Goal: Check status: Check status

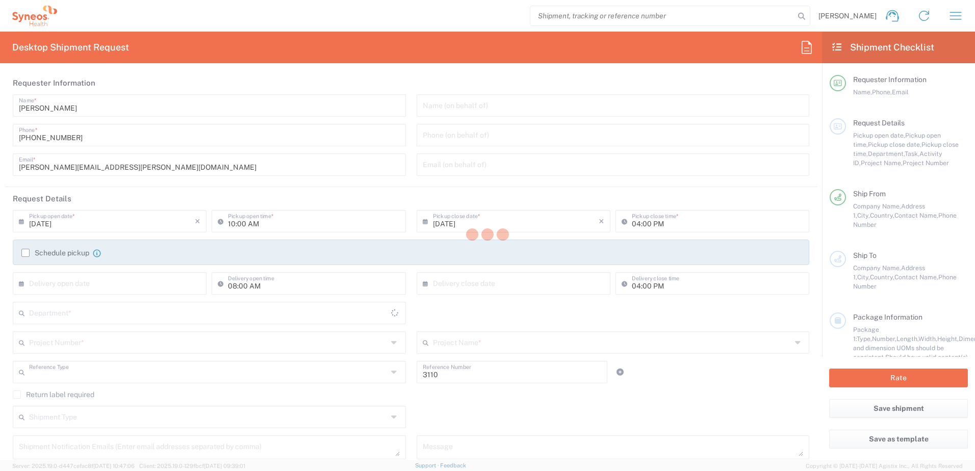
type input "Department"
type input "Spain"
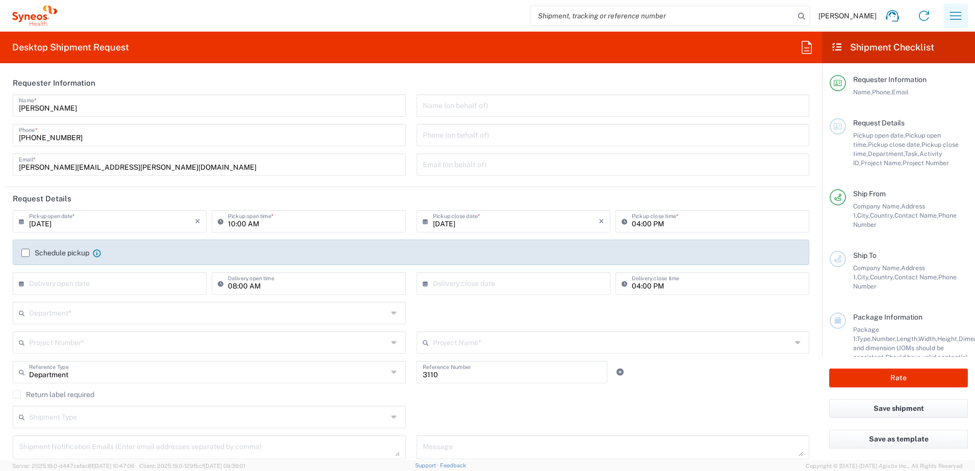
click at [957, 19] on icon "button" at bounding box center [956, 16] width 12 height 8
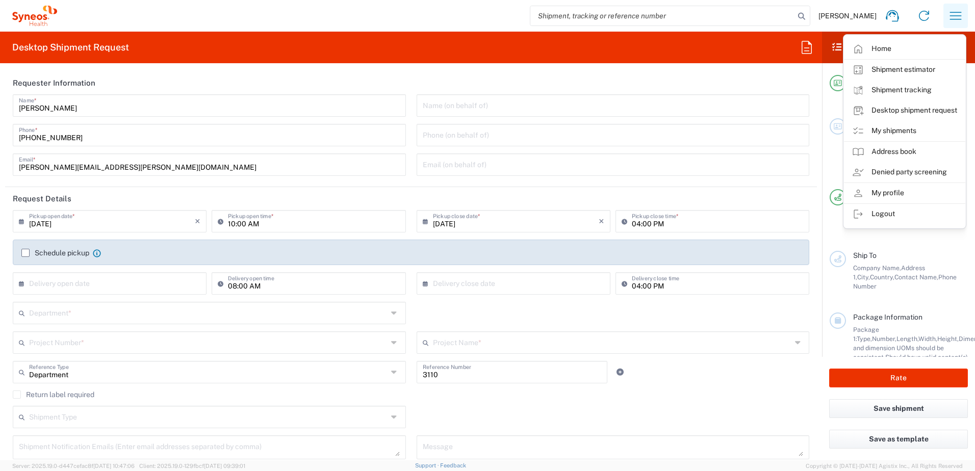
type input "Syneos Health Clinical Spain"
click at [911, 131] on link "My shipments" at bounding box center [904, 131] width 121 height 20
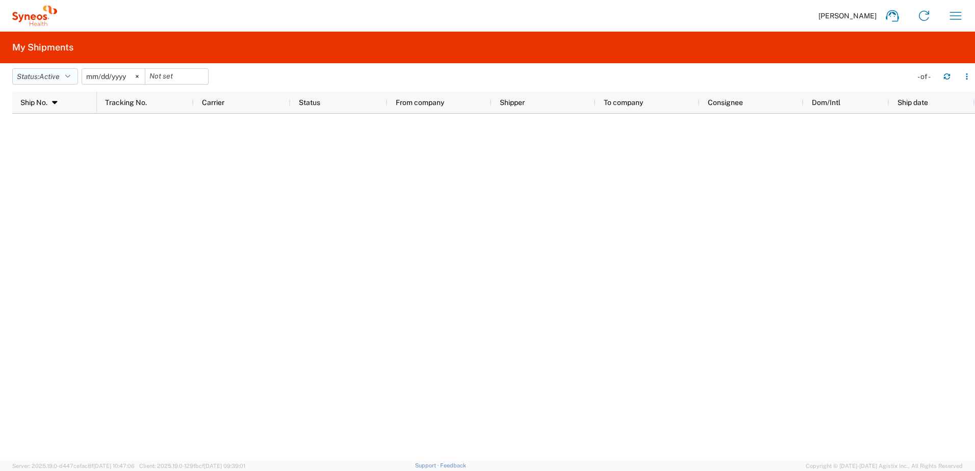
click at [70, 76] on icon "button" at bounding box center [67, 76] width 5 height 7
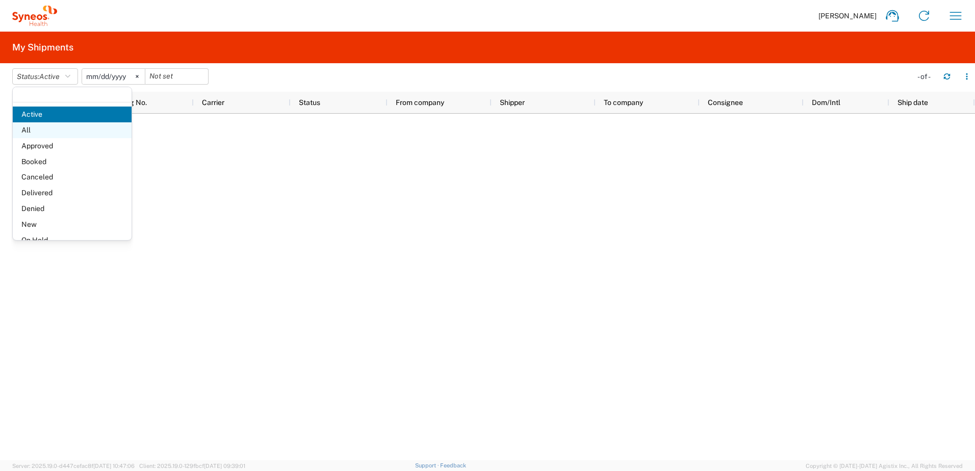
click at [68, 133] on span "All" at bounding box center [72, 130] width 119 height 16
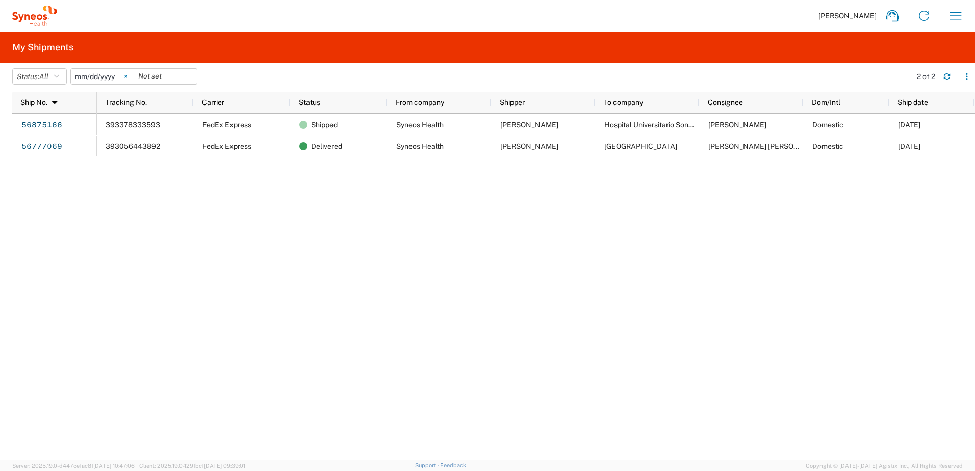
click at [127, 76] on svg-icon at bounding box center [125, 76] width 15 height 15
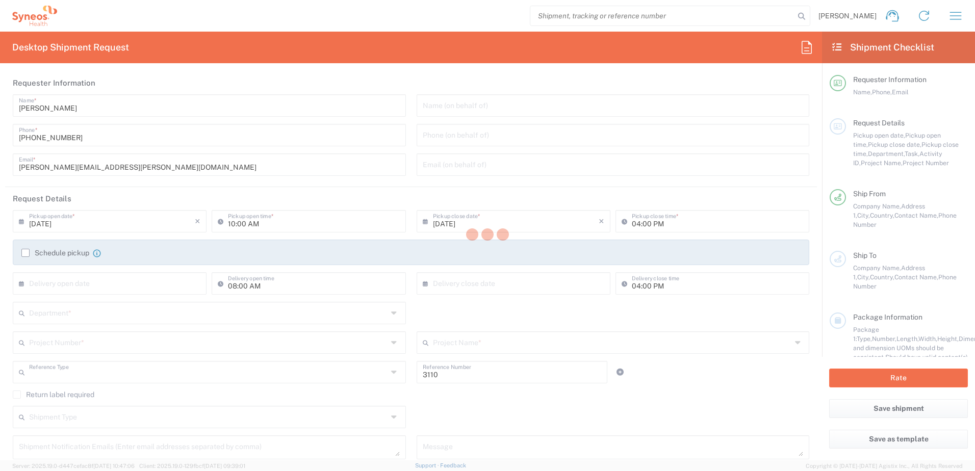
type input "Department"
type input "Syneos Health Clinical [GEOGRAPHIC_DATA]"
type input "Spain"
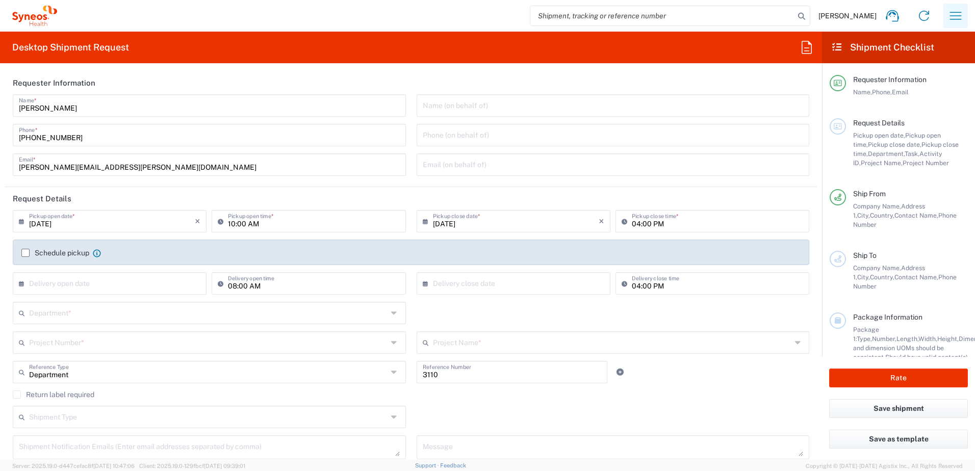
click at [954, 22] on icon "button" at bounding box center [956, 16] width 16 height 16
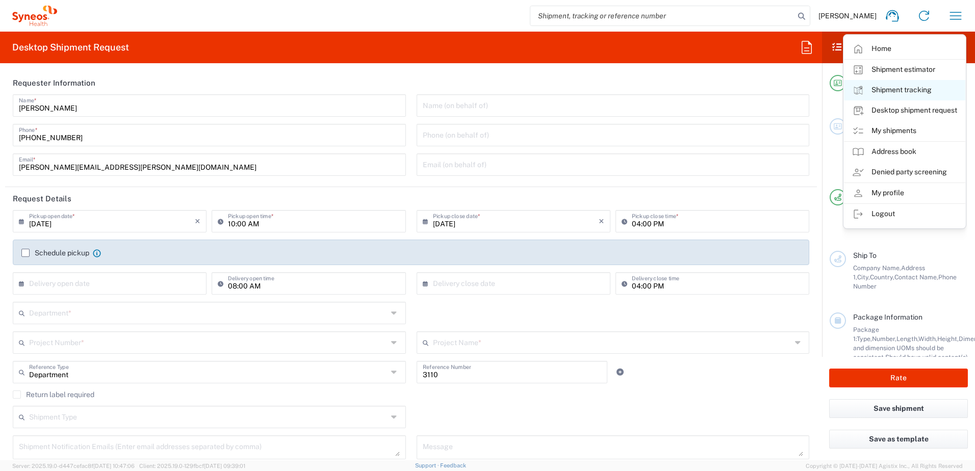
click at [890, 91] on link "Shipment tracking" at bounding box center [904, 90] width 121 height 20
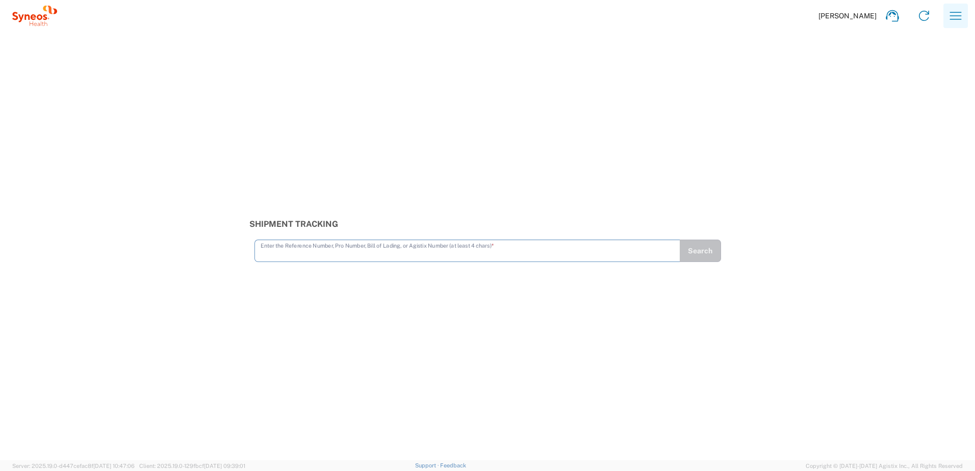
click at [952, 10] on icon "button" at bounding box center [956, 16] width 16 height 16
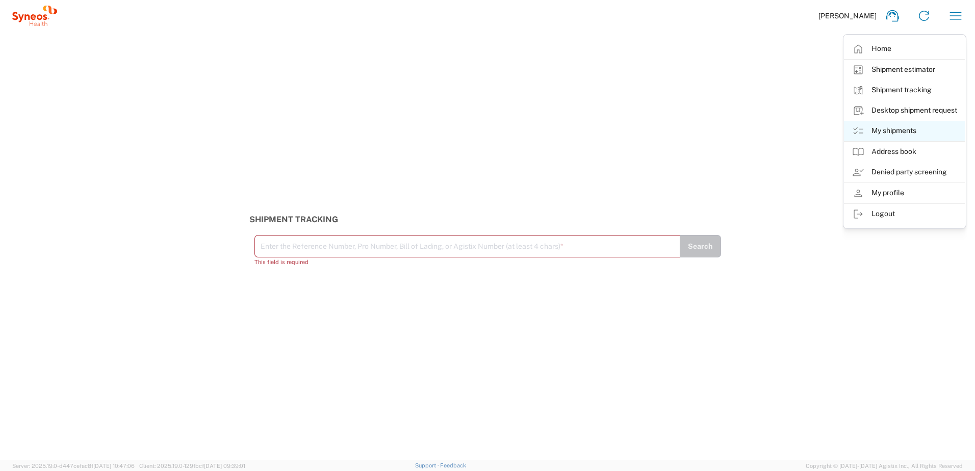
click at [920, 140] on link "My shipments" at bounding box center [904, 131] width 121 height 20
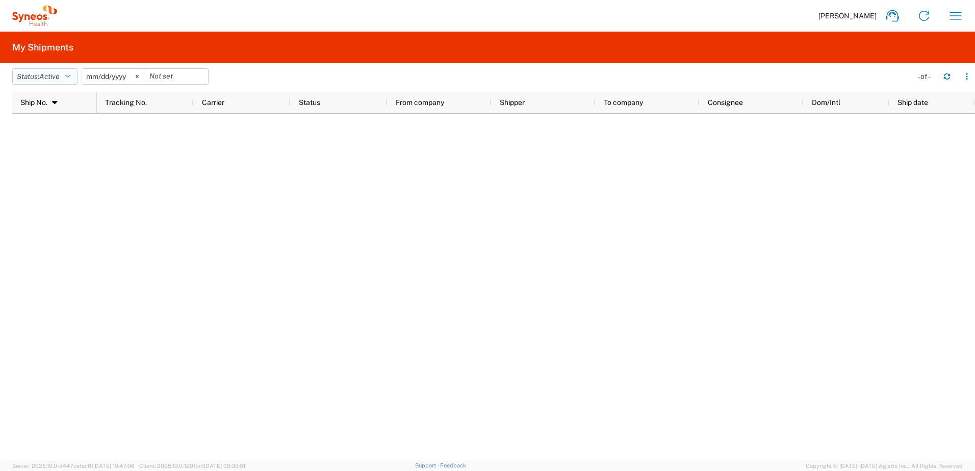
click at [66, 79] on button "Status: Active" at bounding box center [45, 76] width 66 height 16
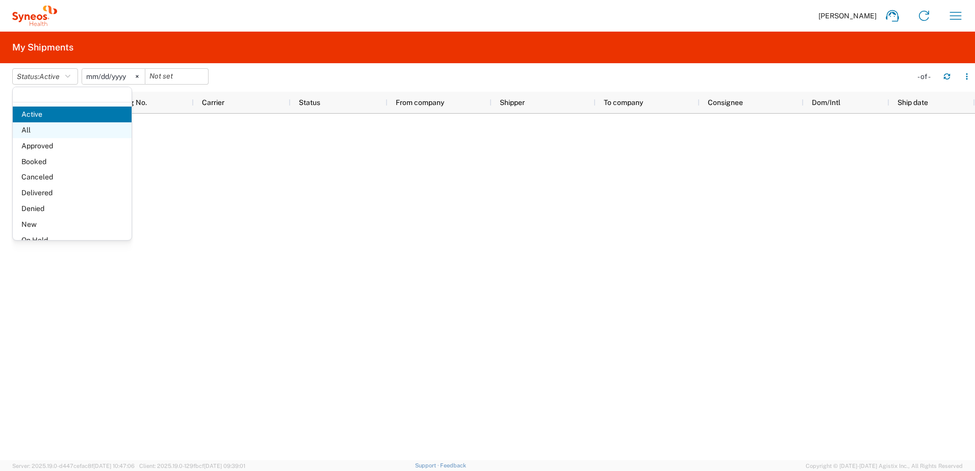
click at [40, 132] on span "All" at bounding box center [72, 130] width 119 height 16
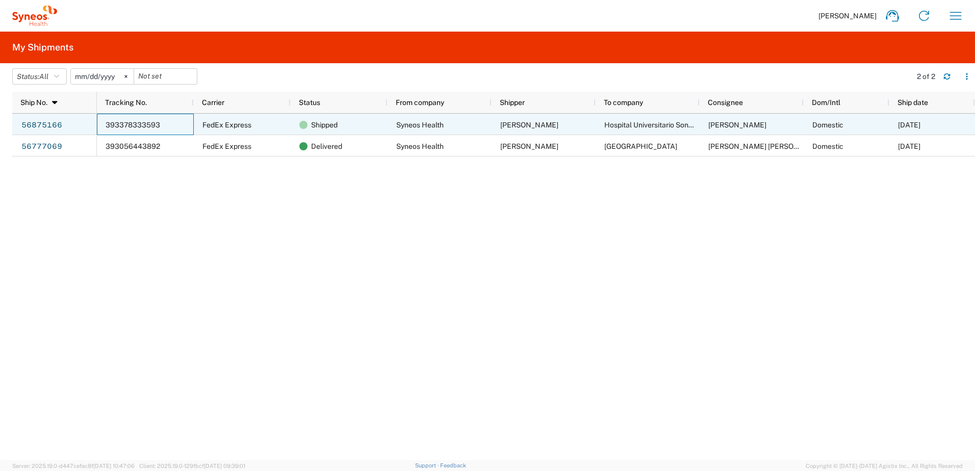
drag, startPoint x: 160, startPoint y: 125, endPoint x: 141, endPoint y: 125, distance: 19.4
click at [141, 125] on div "393378333593" at bounding box center [145, 124] width 97 height 21
click at [27, 120] on link "56875166" at bounding box center [42, 125] width 42 height 16
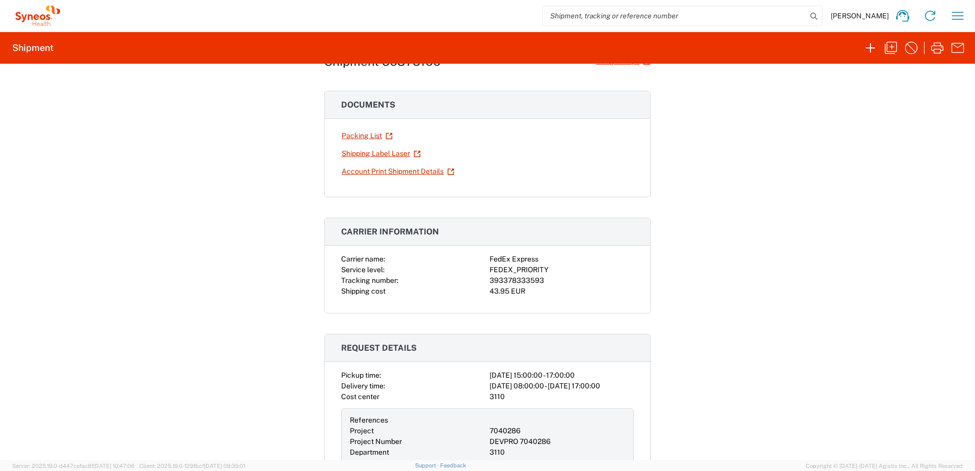
scroll to position [102, 0]
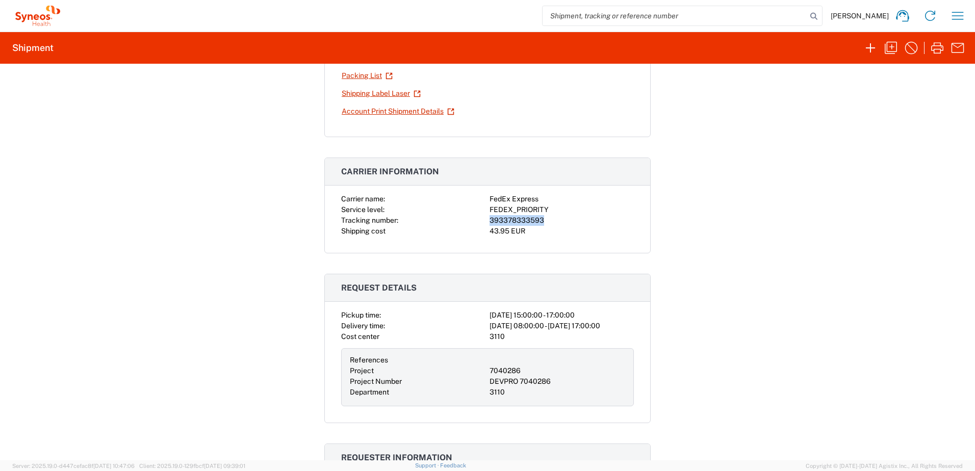
drag, startPoint x: 544, startPoint y: 224, endPoint x: 483, endPoint y: 220, distance: 60.3
click at [483, 220] on div "Carrier name: FedEx Express Service level: FEDEX_PRIORITY Tracking number: 3933…" at bounding box center [487, 215] width 293 height 43
copy div "393378333593"
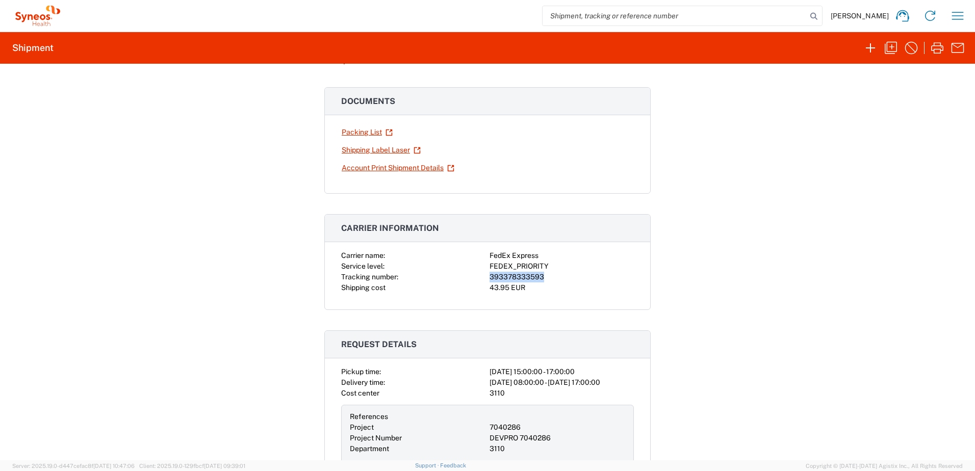
scroll to position [0, 0]
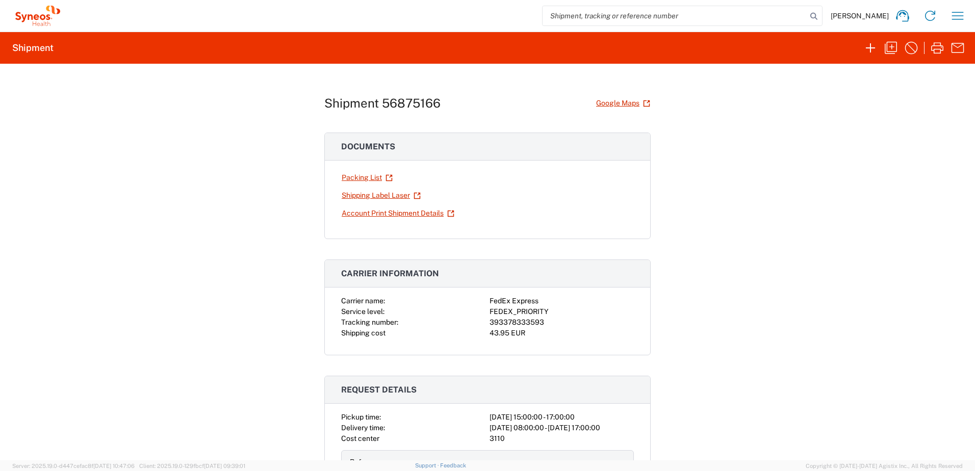
click at [699, 14] on input "search" at bounding box center [675, 15] width 264 height 19
paste input "393378333593"
type input "393378333593"
click at [669, 20] on input "393378333593" at bounding box center [675, 15] width 264 height 19
click at [954, 19] on icon "button" at bounding box center [958, 16] width 12 height 8
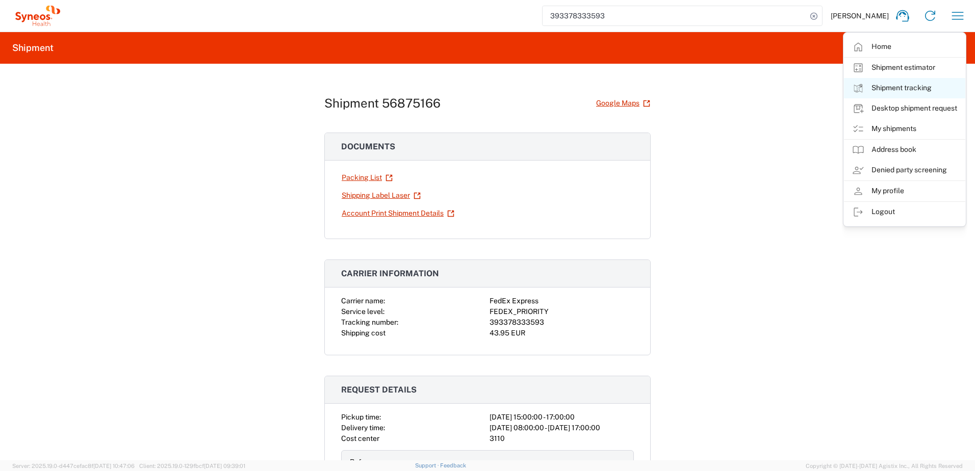
click at [925, 86] on link "Shipment tracking" at bounding box center [904, 88] width 121 height 20
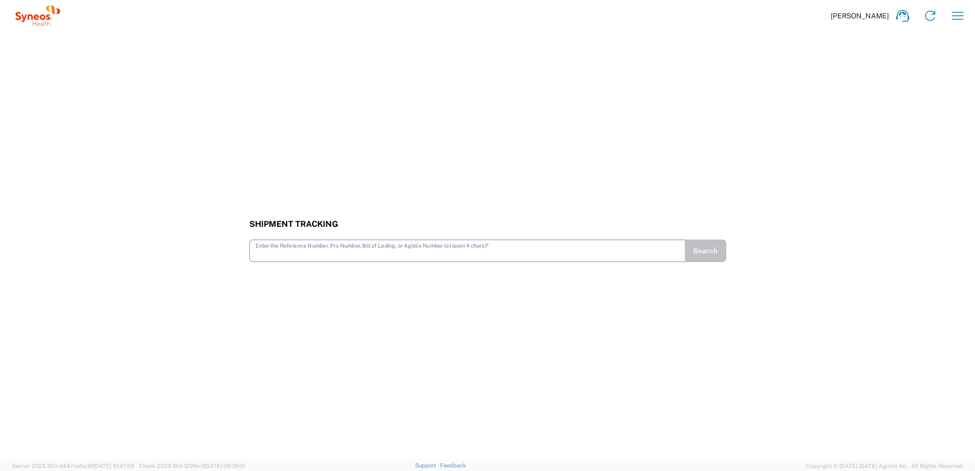
click at [388, 253] on input "text" at bounding box center [467, 250] width 424 height 18
type input "393378333593"
click at [714, 255] on button "Search" at bounding box center [705, 251] width 42 height 22
